Goal: Navigation & Orientation: Find specific page/section

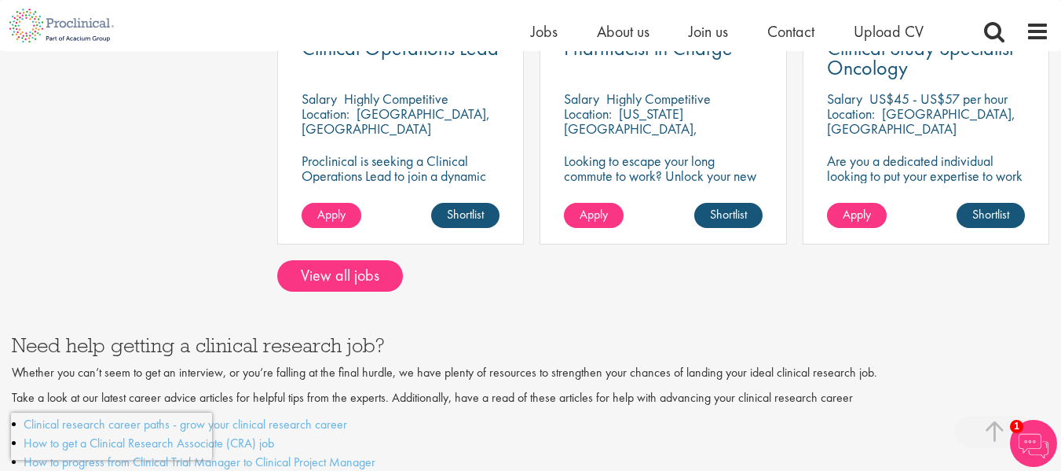
scroll to position [1451, 0]
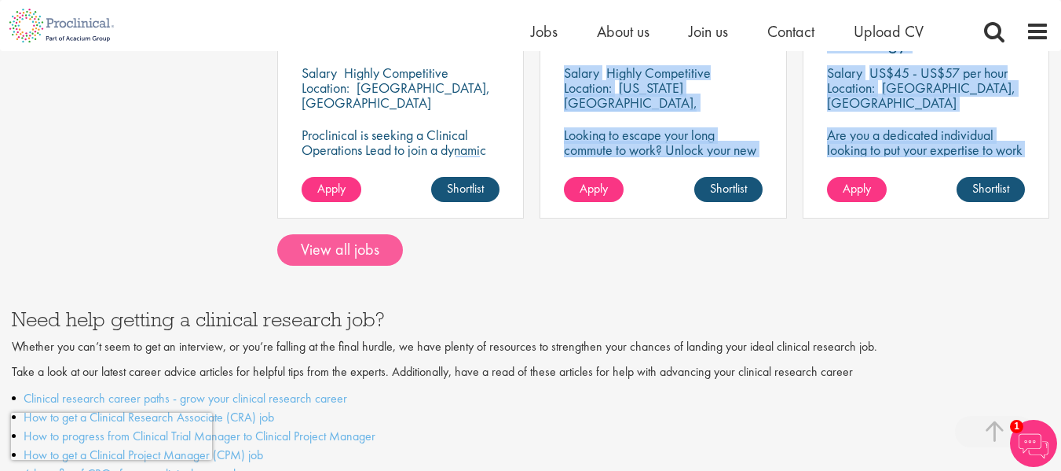
drag, startPoint x: 306, startPoint y: 213, endPoint x: 309, endPoint y: 234, distance: 21.3
click at [309, 234] on link "View all jobs" at bounding box center [340, 249] width 126 height 31
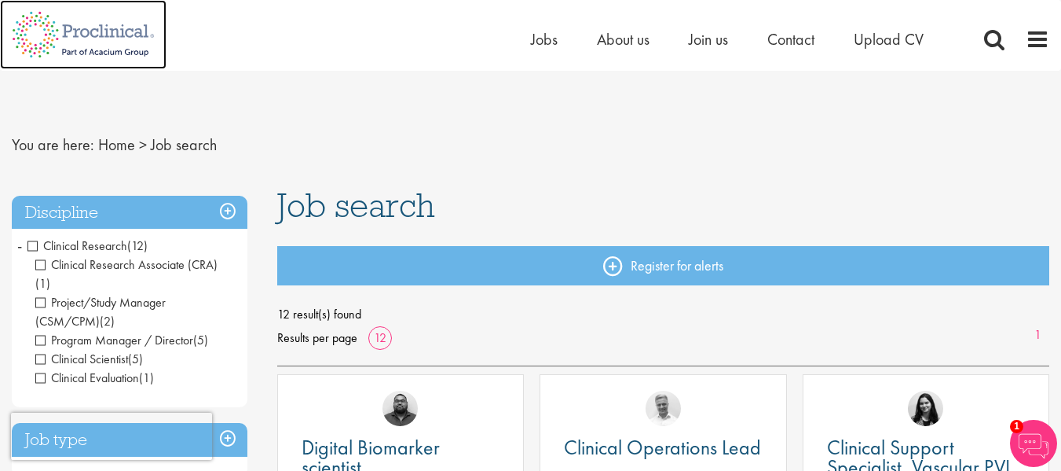
click at [79, 37] on img at bounding box center [83, 34] width 167 height 69
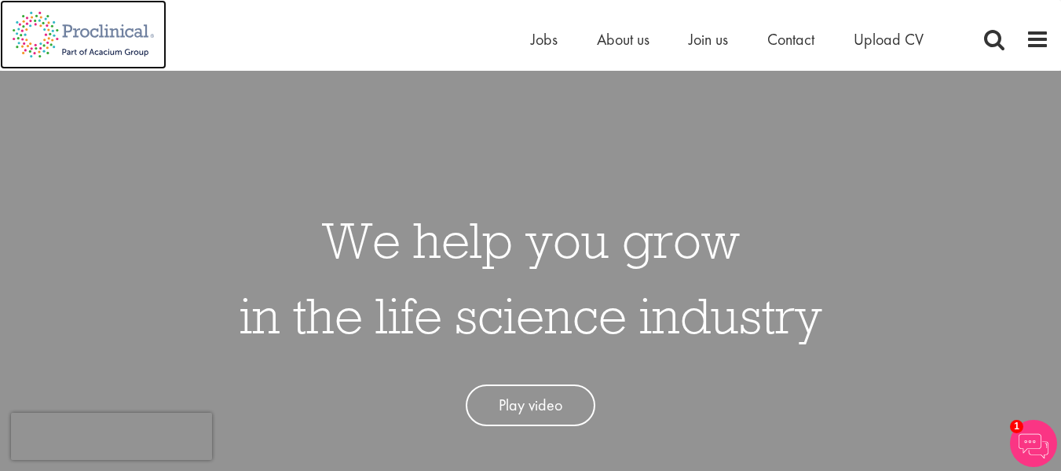
click at [79, 37] on img at bounding box center [83, 34] width 167 height 69
